Goal: Navigation & Orientation: Find specific page/section

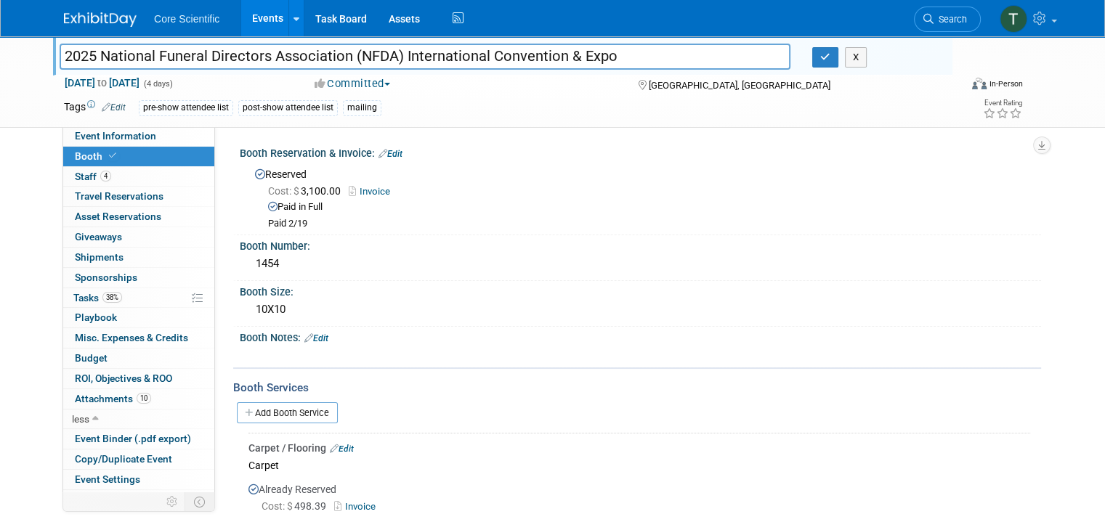
click at [100, 15] on img at bounding box center [100, 19] width 73 height 15
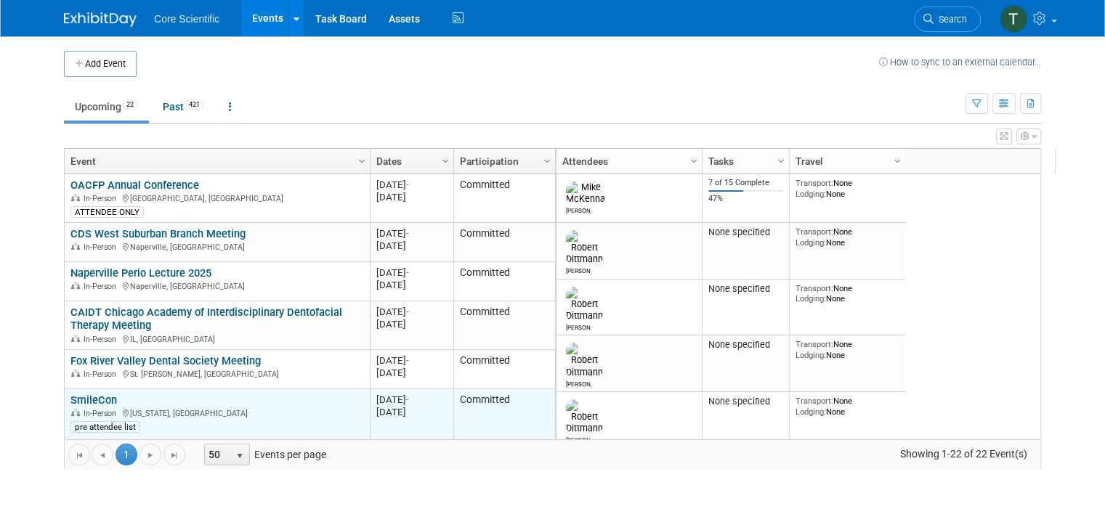
click at [87, 397] on link "SmileCon" at bounding box center [93, 400] width 46 height 13
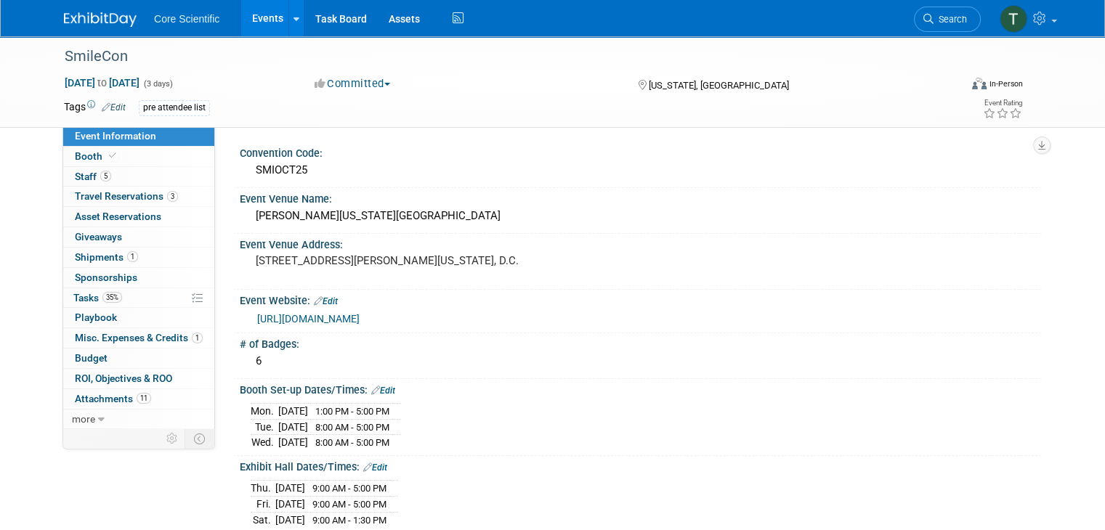
click at [73, 18] on img at bounding box center [100, 19] width 73 height 15
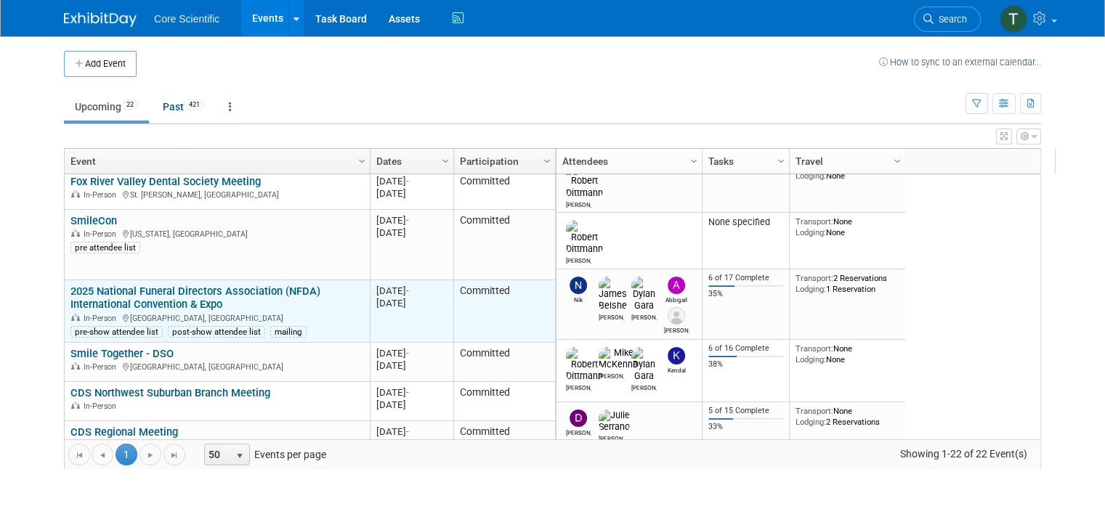
click at [169, 294] on link "2025 National Funeral Directors Association (NFDA) International Convention & E…" at bounding box center [195, 298] width 250 height 27
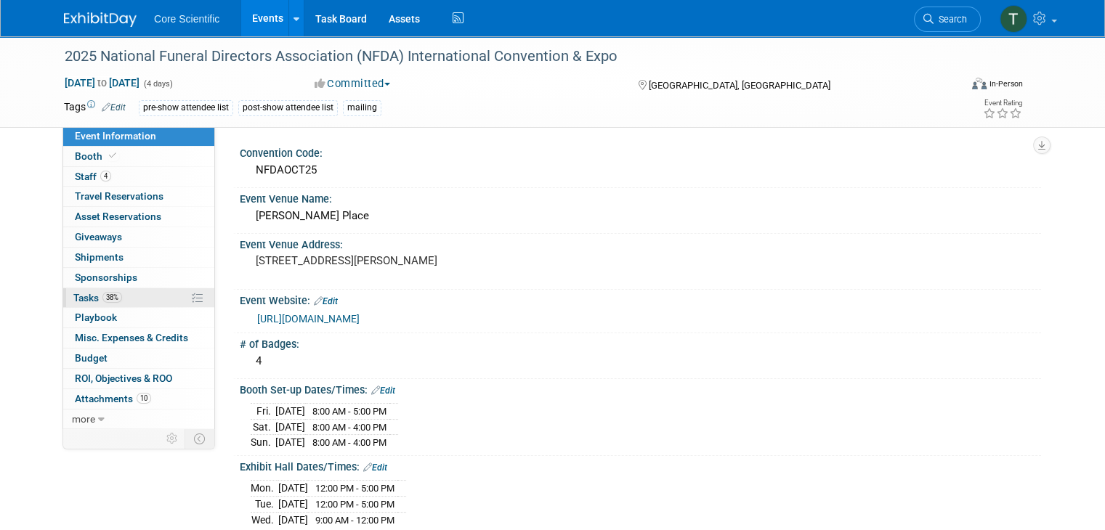
click at [81, 292] on span "Tasks 38%" at bounding box center [97, 298] width 49 height 12
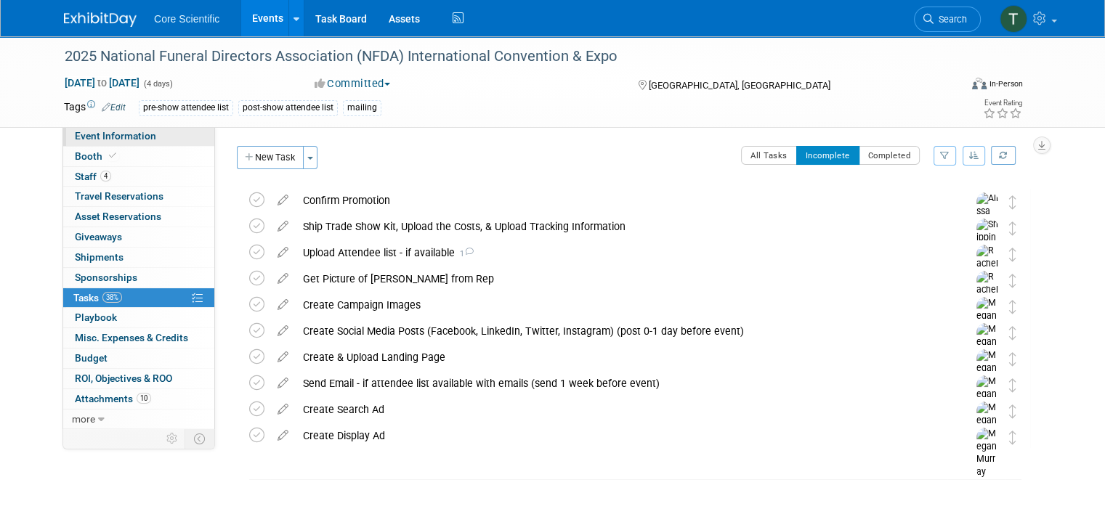
click at [89, 139] on span "Event Information" at bounding box center [115, 136] width 81 height 12
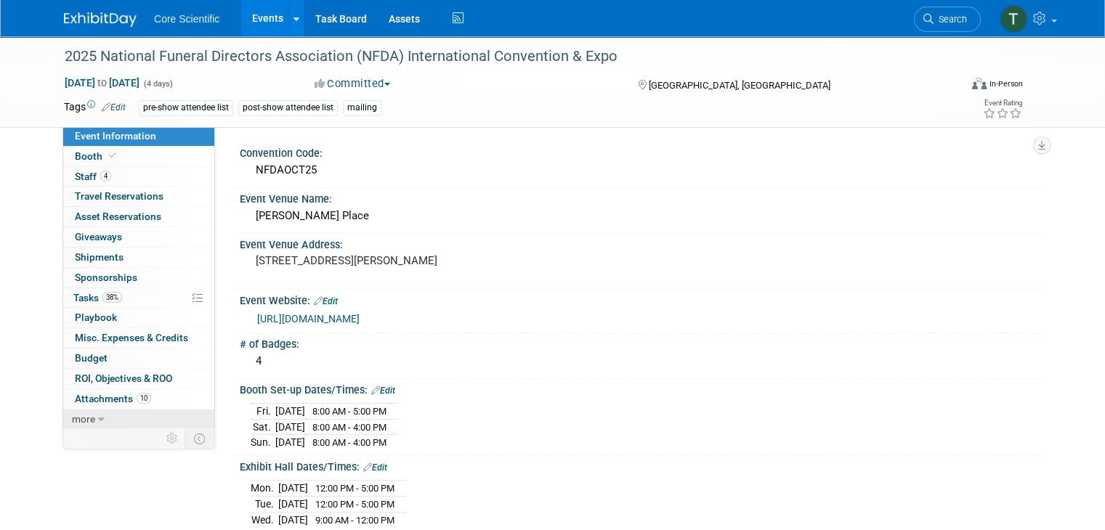
click at [98, 416] on icon at bounding box center [101, 420] width 7 height 10
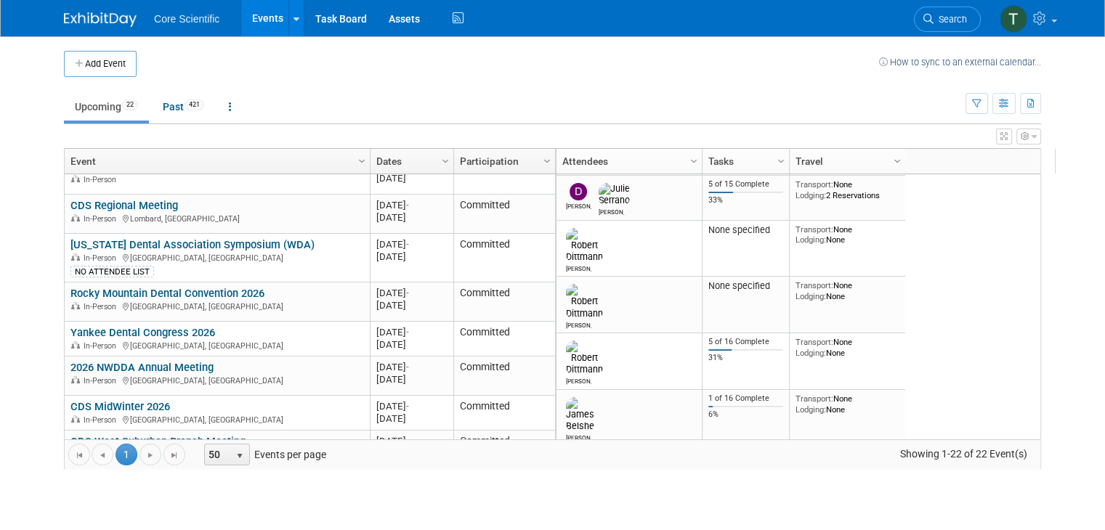
scroll to position [382, 0]
